Goal: Information Seeking & Learning: Learn about a topic

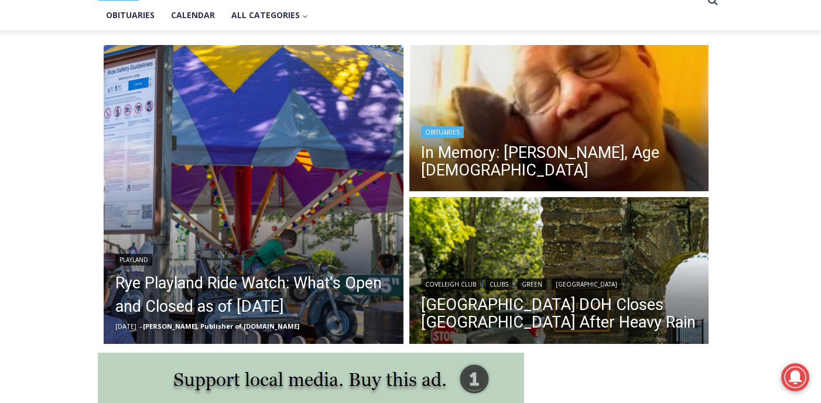
scroll to position [265, 0]
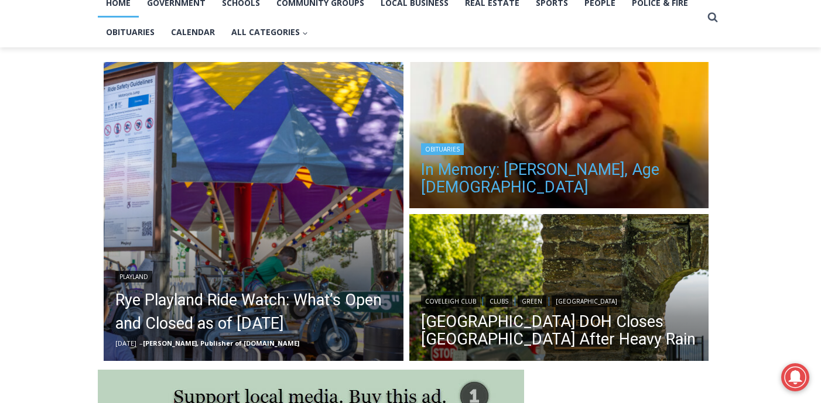
click at [527, 169] on link "In Memory: [PERSON_NAME], Age [DEMOGRAPHIC_DATA]" at bounding box center [559, 178] width 276 height 35
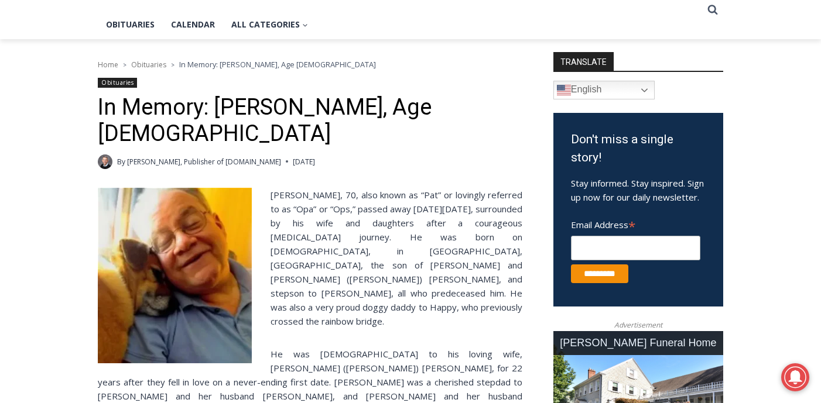
scroll to position [277, 0]
